Goal: Find specific page/section: Find specific page/section

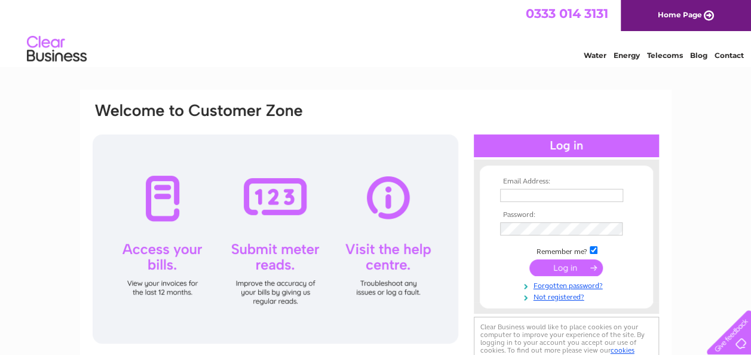
type input "smulliganyewtree@live.co.uk"
click at [556, 265] on input "submit" at bounding box center [565, 267] width 73 height 17
click at [566, 268] on input "submit" at bounding box center [565, 267] width 73 height 17
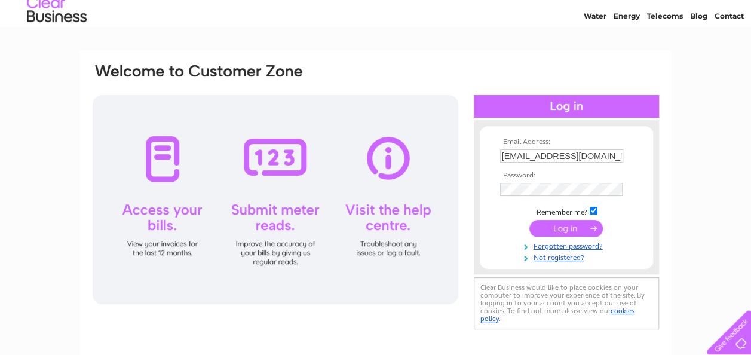
scroll to position [48, 0]
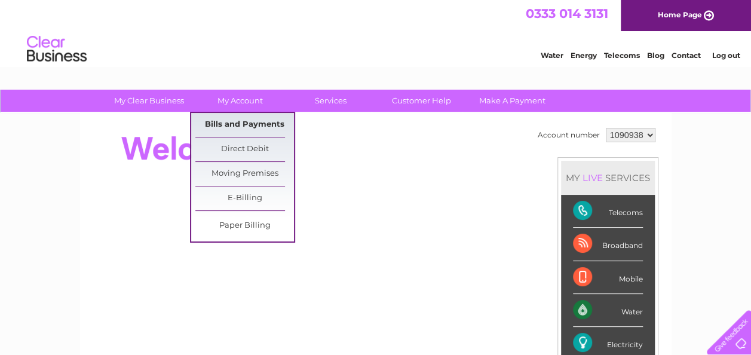
click at [235, 121] on link "Bills and Payments" at bounding box center [244, 125] width 99 height 24
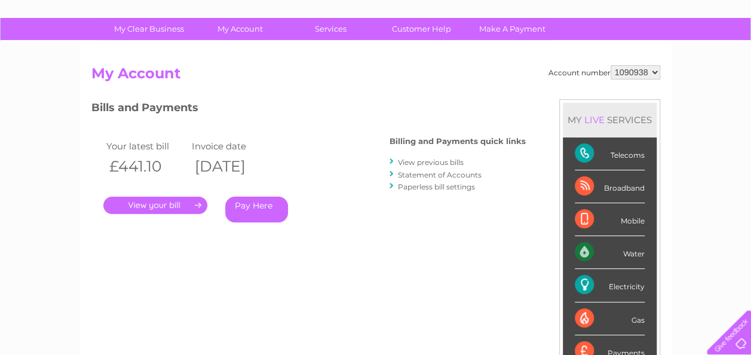
scroll to position [48, 0]
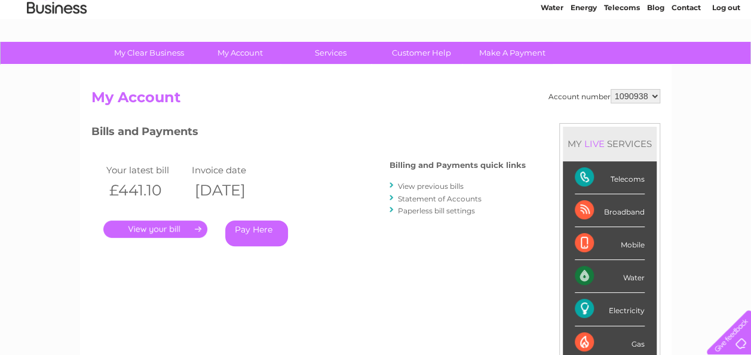
click at [148, 231] on link "." at bounding box center [155, 228] width 104 height 17
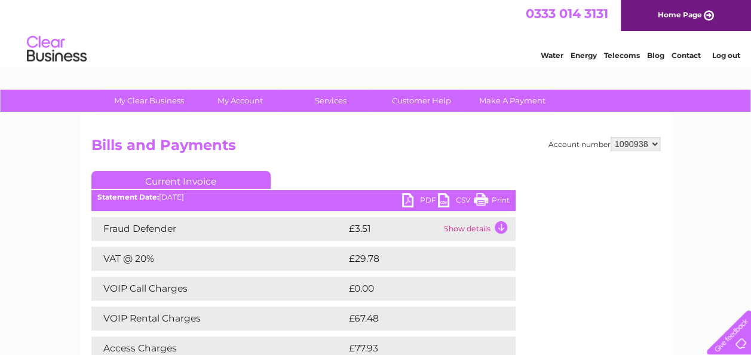
click at [483, 196] on link "Print" at bounding box center [492, 201] width 36 height 17
